Goal: Task Accomplishment & Management: Manage account settings

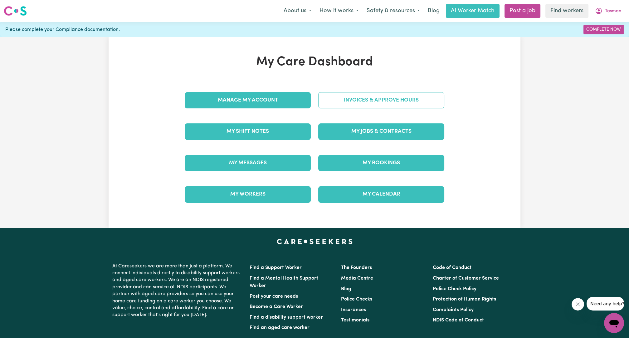
click at [360, 107] on link "Invoices & Approve Hours" at bounding box center [381, 100] width 126 height 16
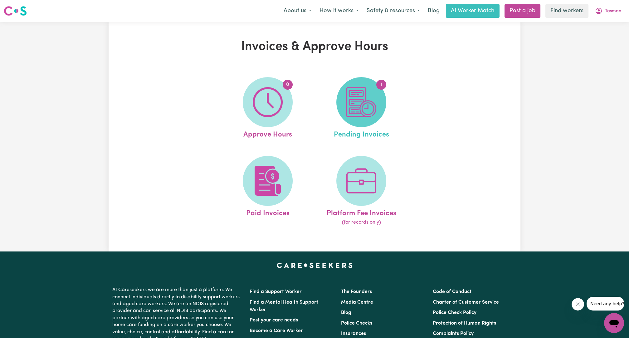
click at [355, 99] on img at bounding box center [361, 102] width 30 height 30
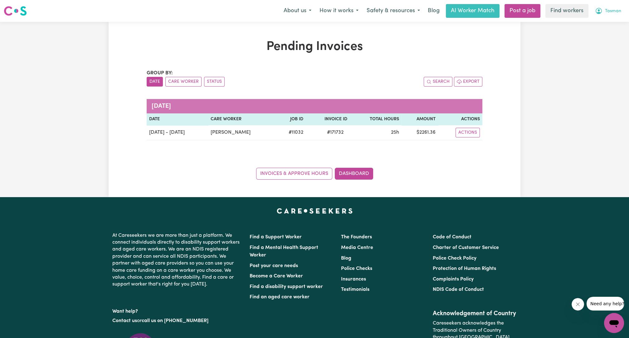
click at [612, 17] on button "Tasman" at bounding box center [608, 10] width 34 height 13
click at [595, 33] on link "Logout" at bounding box center [600, 36] width 49 height 12
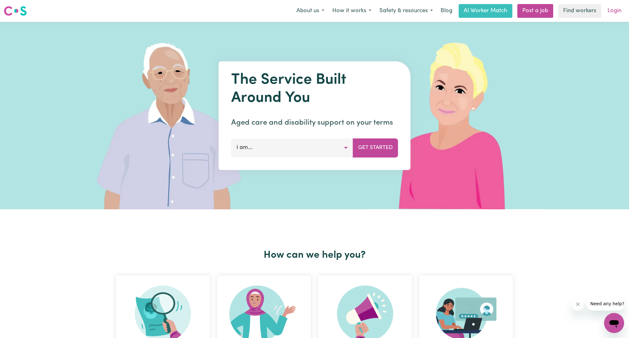
click at [613, 10] on link "Login" at bounding box center [615, 11] width 22 height 14
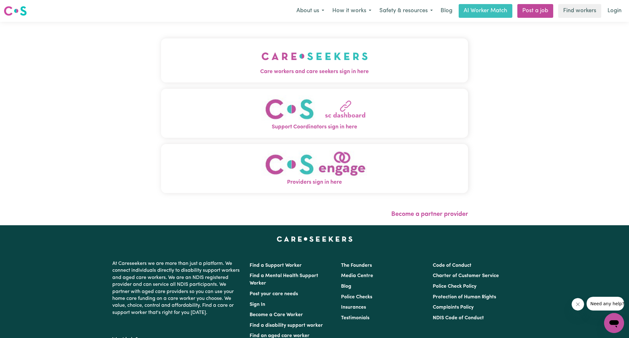
click at [307, 74] on span "Care workers and care seekers sign in here" at bounding box center [314, 72] width 307 height 8
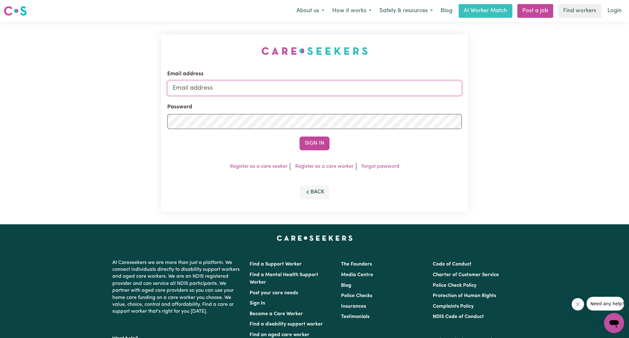
click at [309, 85] on input "Email address" at bounding box center [314, 87] width 294 height 15
drag, startPoint x: 203, startPoint y: 88, endPoint x: 330, endPoint y: 87, distance: 127.0
click at [330, 87] on input "[EMAIL_ADDRESS][PERSON_NAME][DOMAIN_NAME]" at bounding box center [314, 87] width 294 height 15
type input "[EMAIL_ADDRESS][DOMAIN_NAME]"
click at [310, 151] on div "Email address [EMAIL_ADDRESS][DOMAIN_NAME] Password Sign In Register as a care …" at bounding box center [314, 122] width 307 height 177
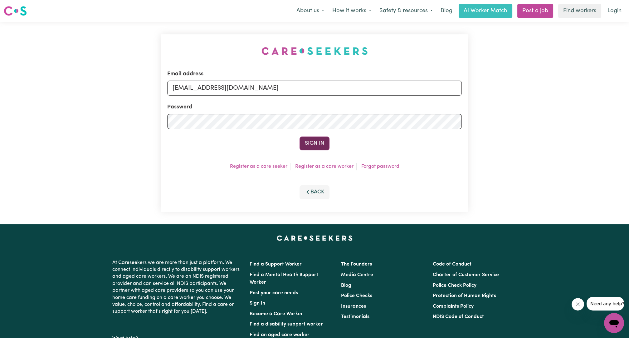
click at [310, 142] on button "Sign In" at bounding box center [314, 143] width 30 height 14
